Goal: Information Seeking & Learning: Learn about a topic

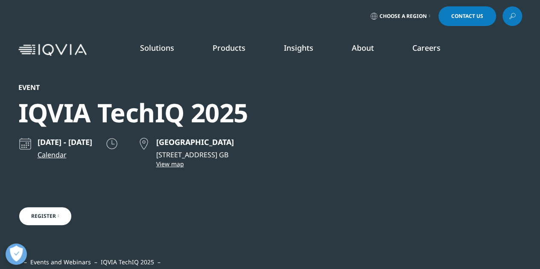
click at [35, 48] on img at bounding box center [52, 50] width 68 height 12
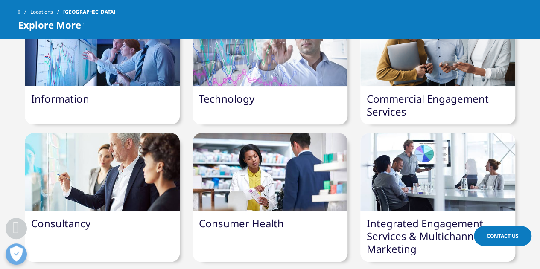
scroll to position [384, 0]
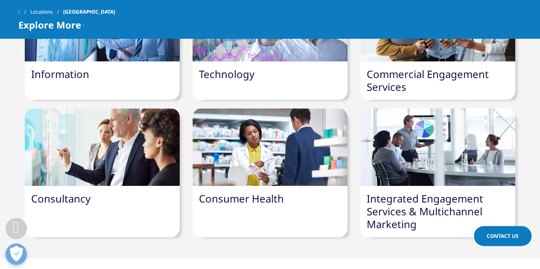
click at [81, 67] on link "Information" at bounding box center [60, 74] width 58 height 14
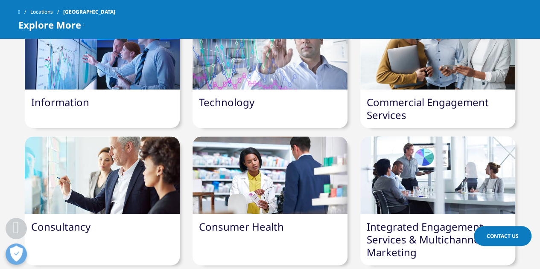
scroll to position [384, 0]
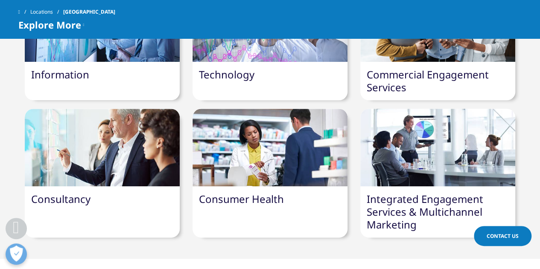
click at [67, 187] on div "Consultancy" at bounding box center [102, 200] width 155 height 26
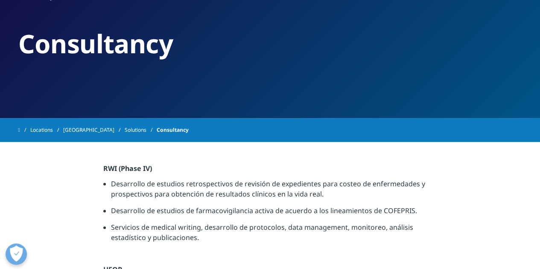
scroll to position [128, 0]
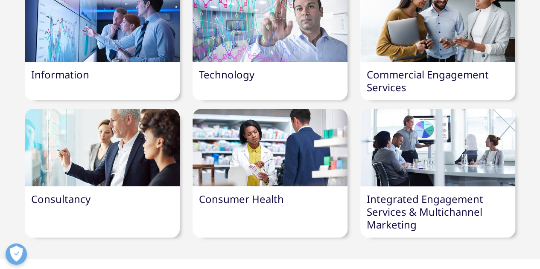
scroll to position [384, 0]
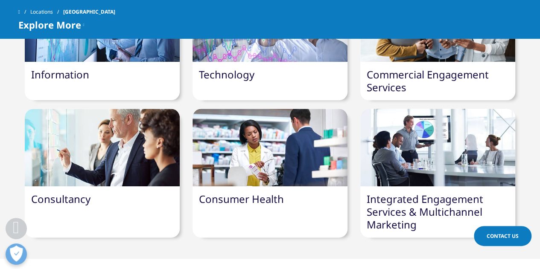
click at [320, 139] on div at bounding box center [270, 148] width 155 height 78
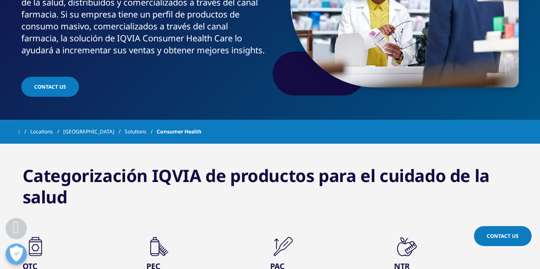
scroll to position [171, 0]
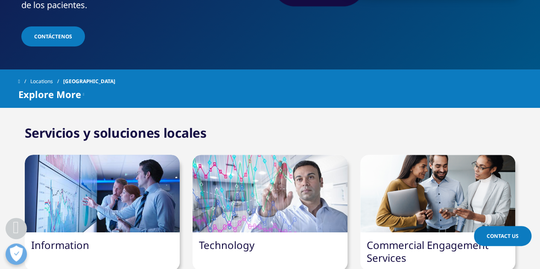
scroll to position [294, 0]
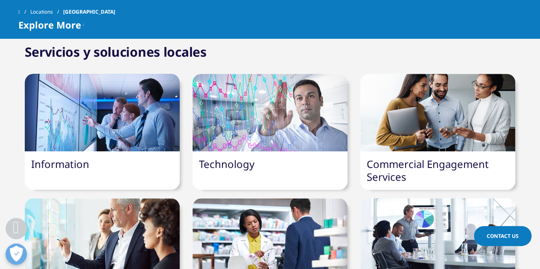
click at [417, 157] on link "Commercial Engagement Services" at bounding box center [428, 170] width 122 height 27
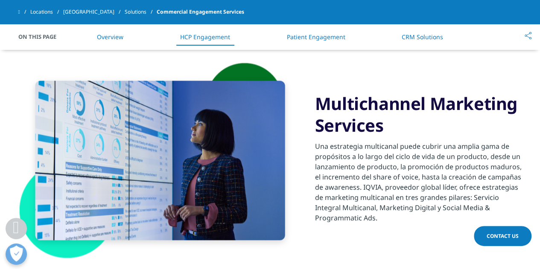
scroll to position [726, 0]
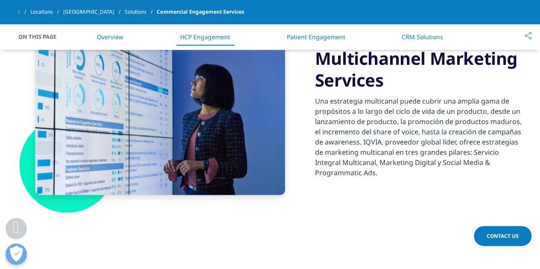
click at [297, 31] on li "Patient Engagement" at bounding box center [316, 36] width 76 height 25
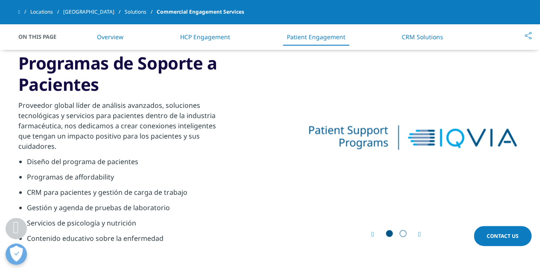
scroll to position [955, 0]
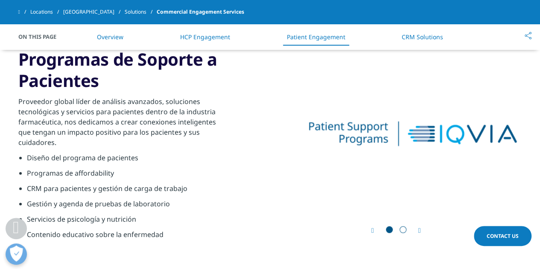
click at [412, 42] on li "CRM Solutions" at bounding box center [422, 36] width 58 height 25
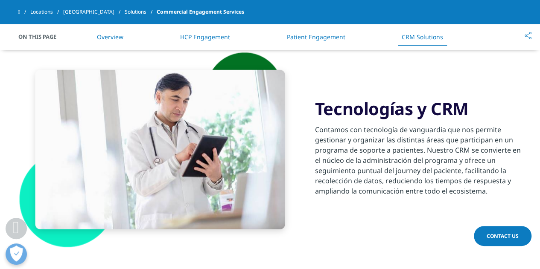
scroll to position [1194, 0]
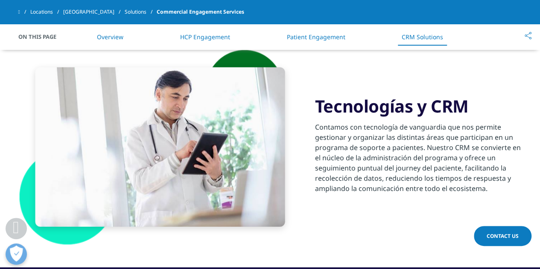
click at [367, 157] on p "Contamos con tecnología de vanguardia que nos permite gestionar y organizar las…" at bounding box center [418, 160] width 207 height 77
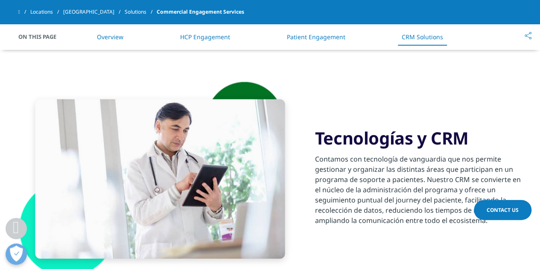
scroll to position [1069, 0]
